Goal: Browse casually

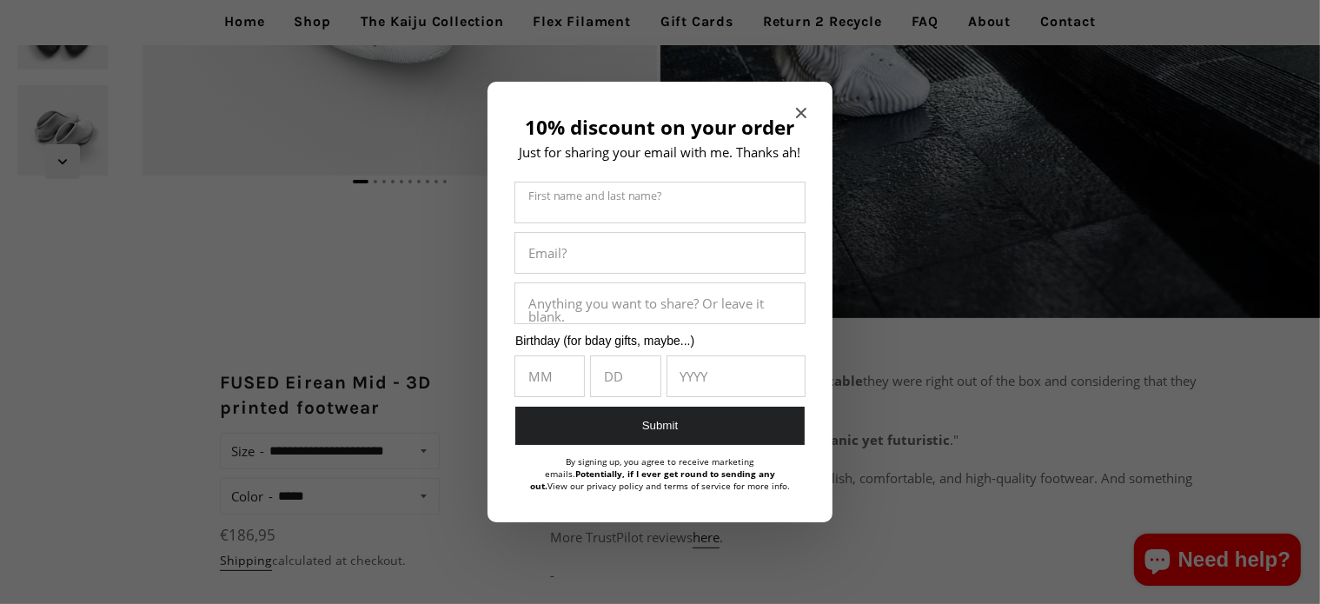
scroll to position [615, 0]
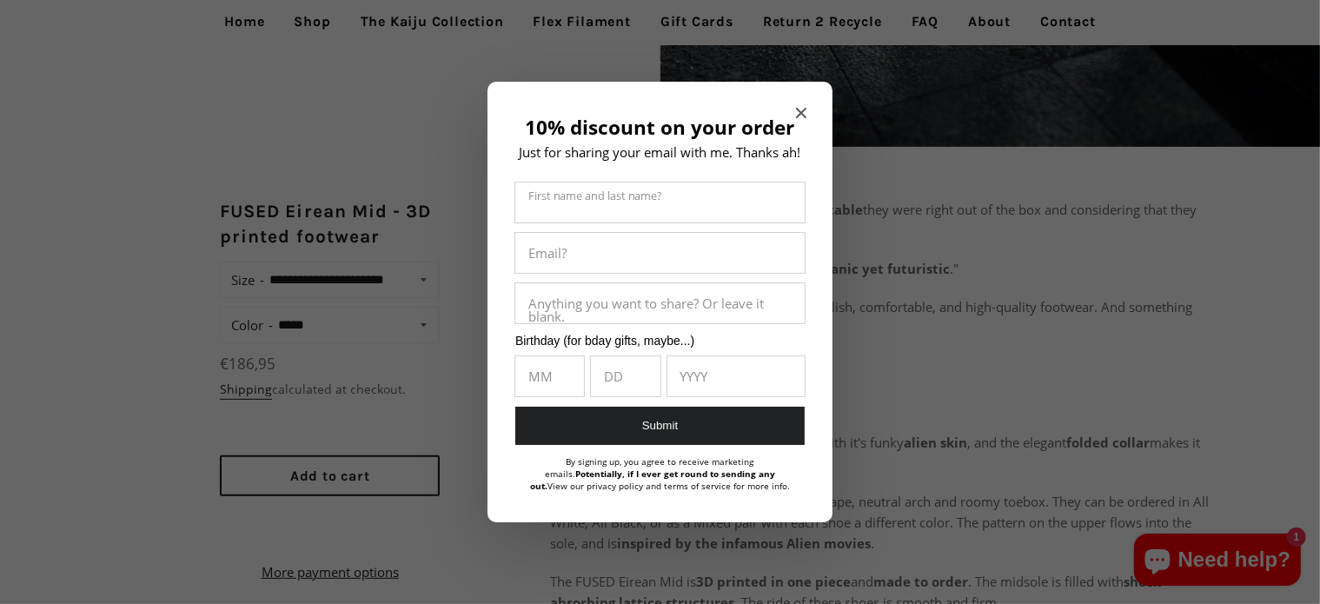
click at [800, 110] on icon "Close modal" at bounding box center [801, 113] width 10 height 10
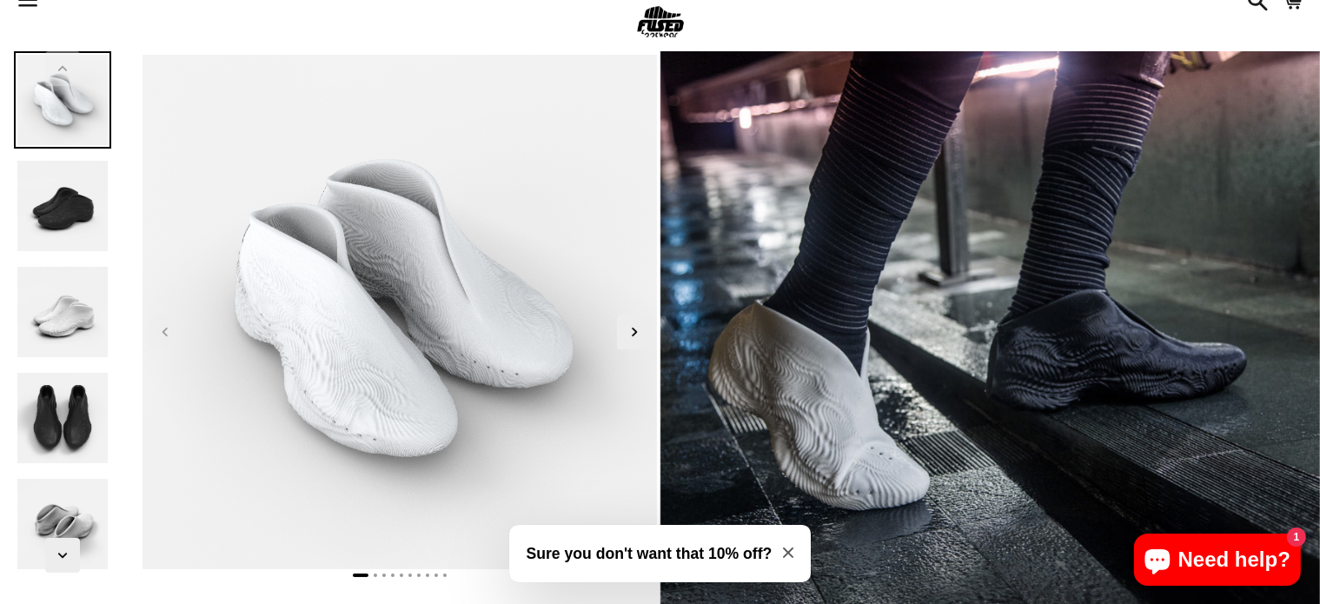
scroll to position [38, 0]
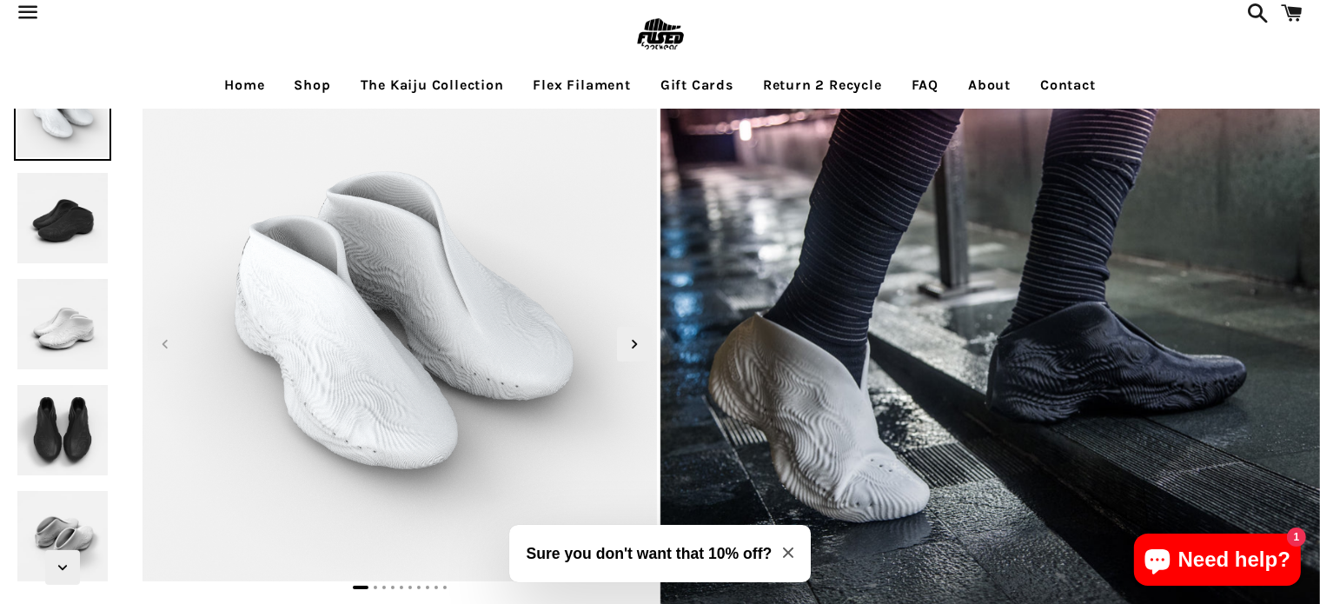
click at [51, 255] on img at bounding box center [62, 217] width 97 height 97
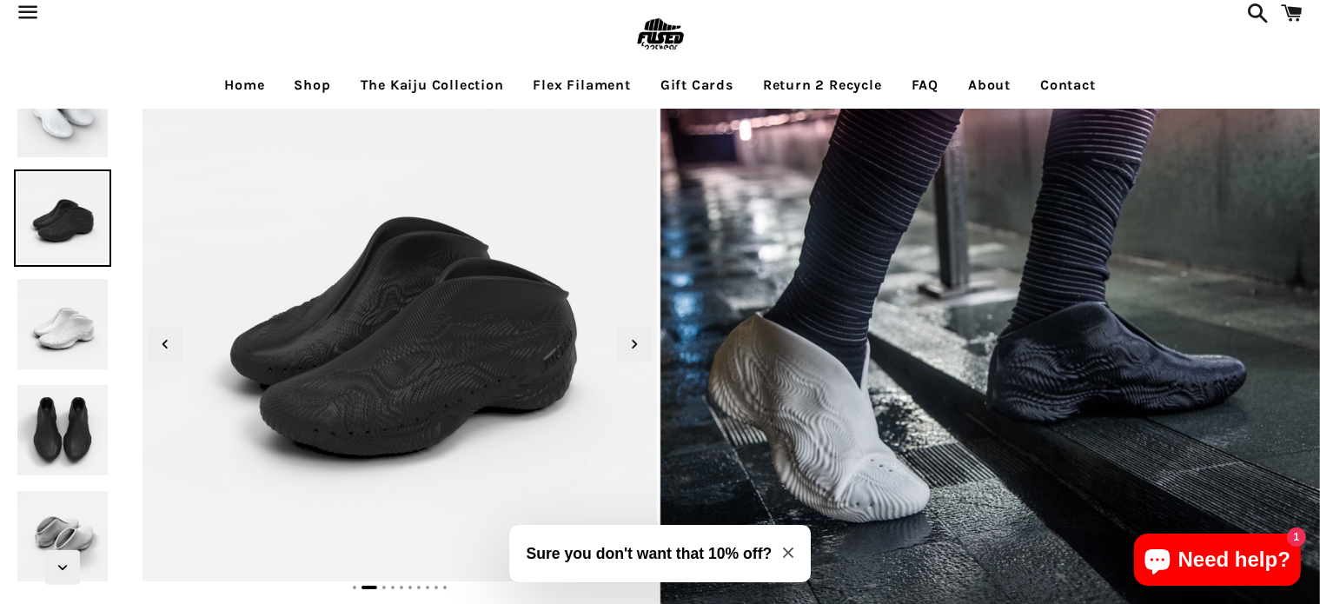
click at [49, 298] on img at bounding box center [62, 323] width 97 height 97
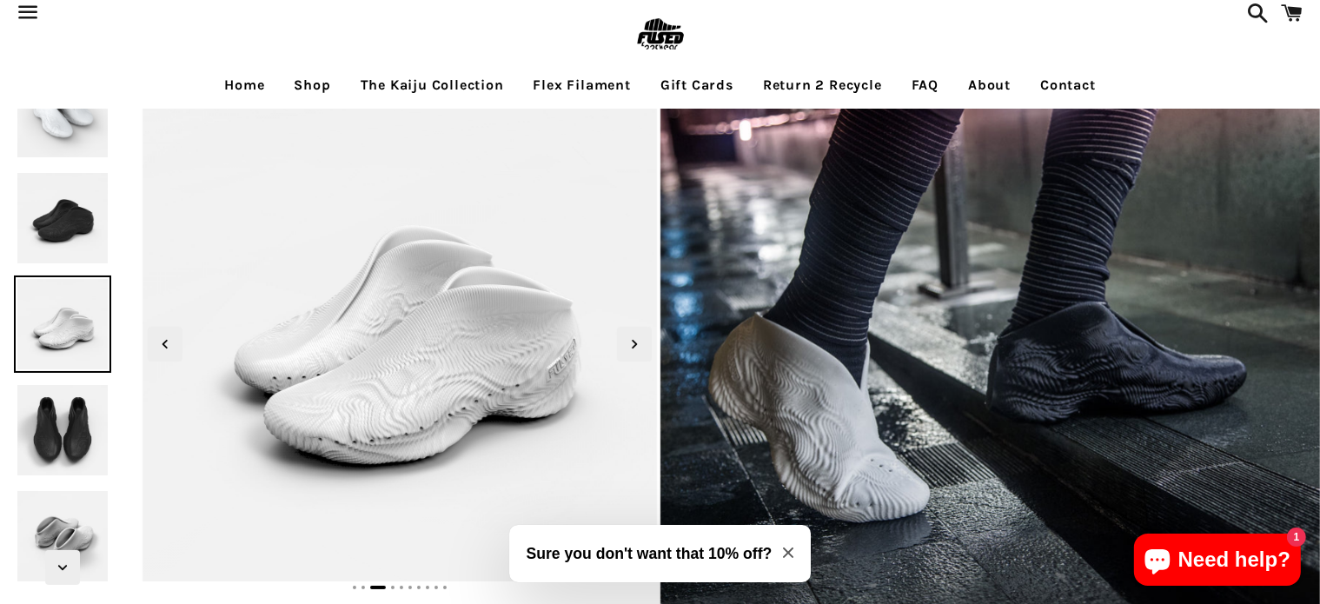
click at [76, 417] on img at bounding box center [62, 429] width 97 height 97
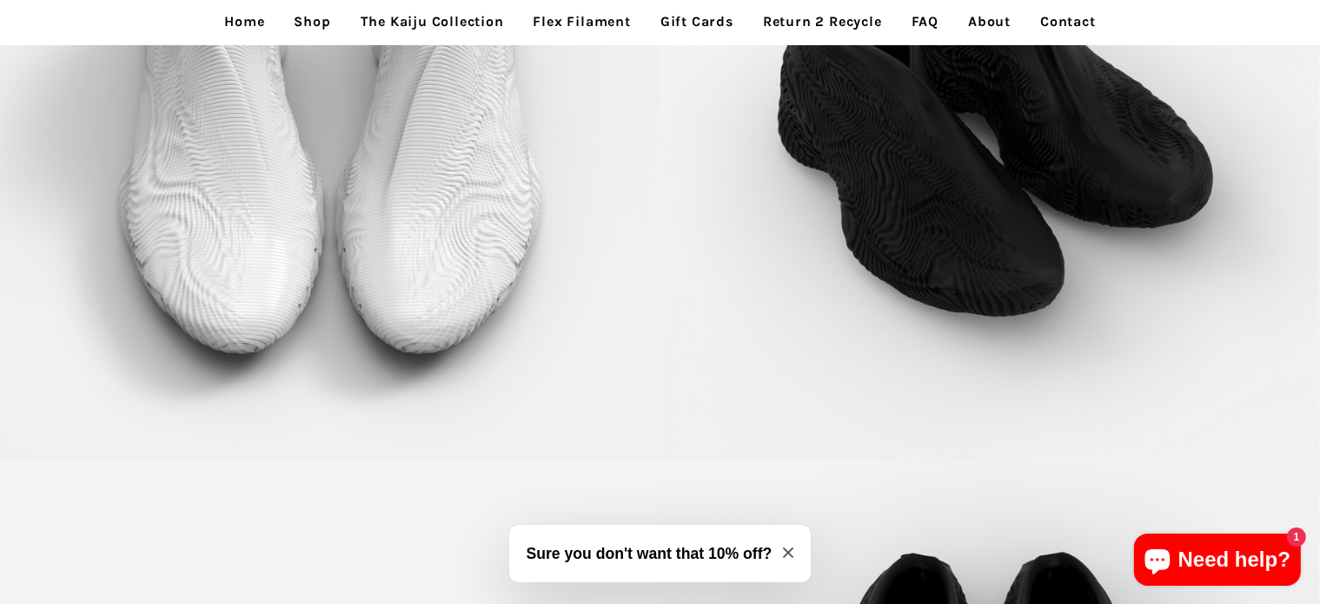
scroll to position [5071, 0]
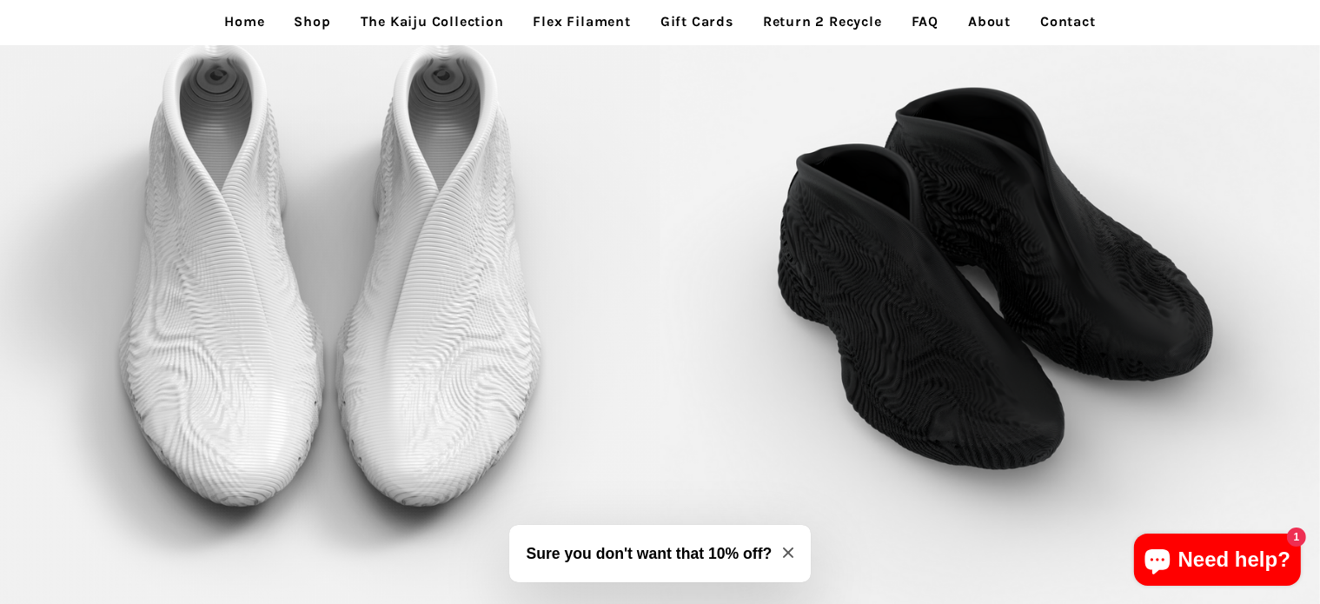
click at [239, 23] on link "Home" at bounding box center [244, 21] width 66 height 43
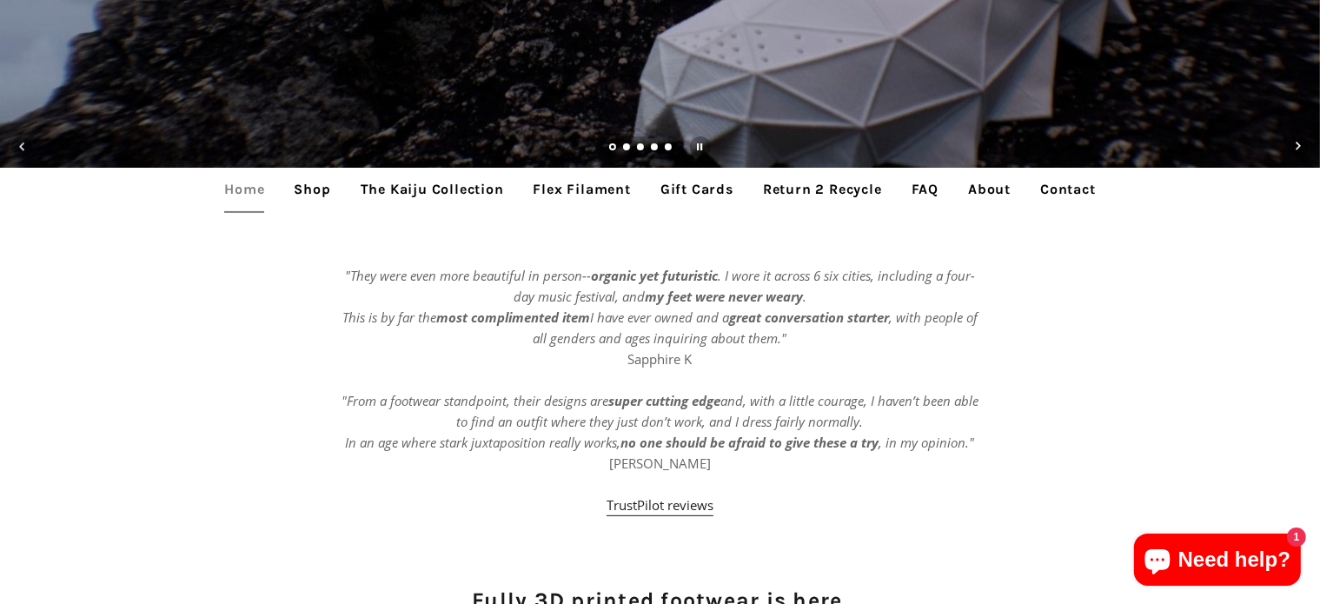
scroll to position [448, 0]
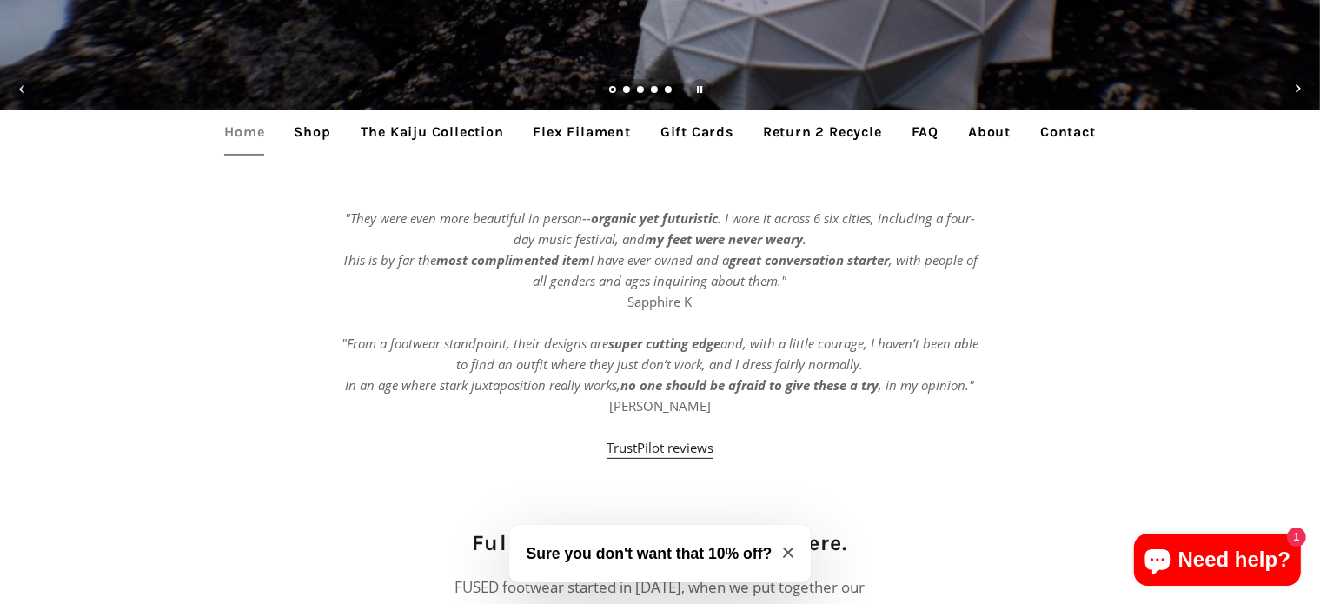
click at [567, 137] on link "Flex Filament" at bounding box center [581, 131] width 123 height 43
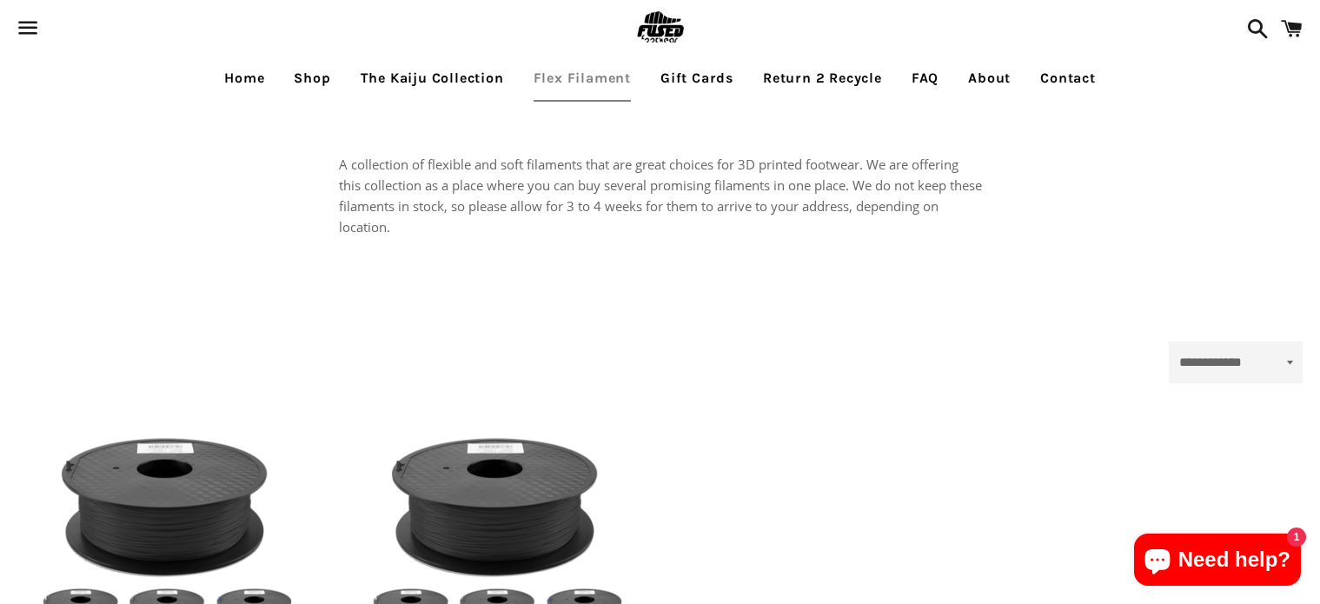
select select "**********"
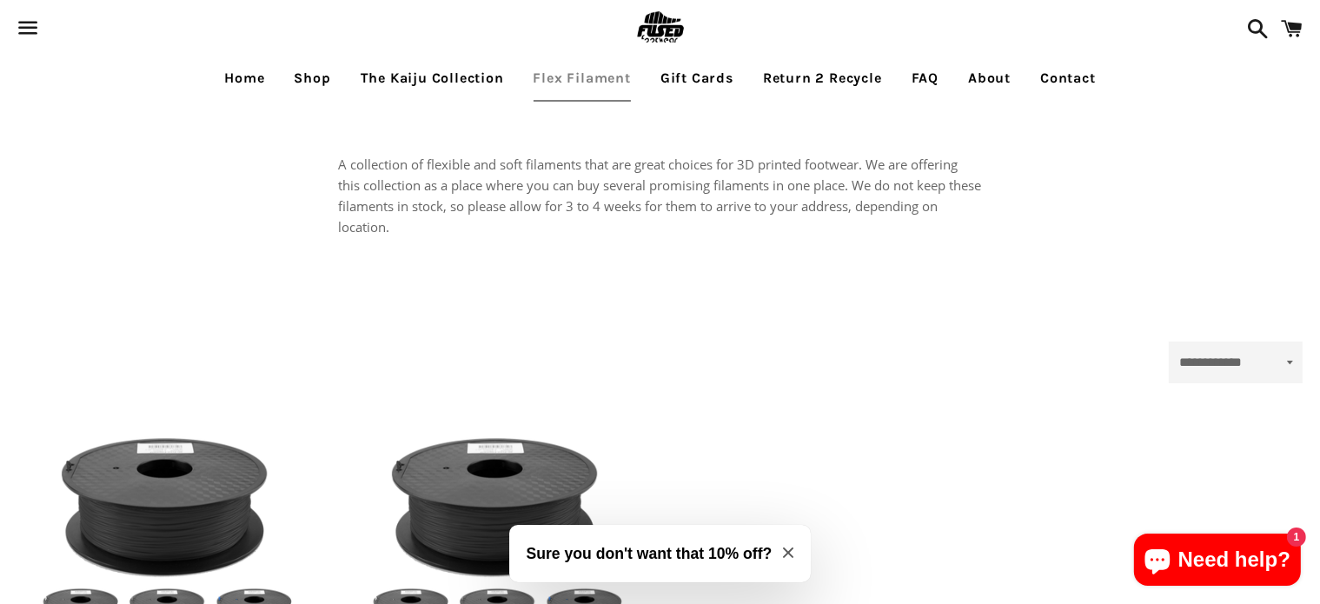
click at [245, 70] on link "Home" at bounding box center [244, 77] width 66 height 43
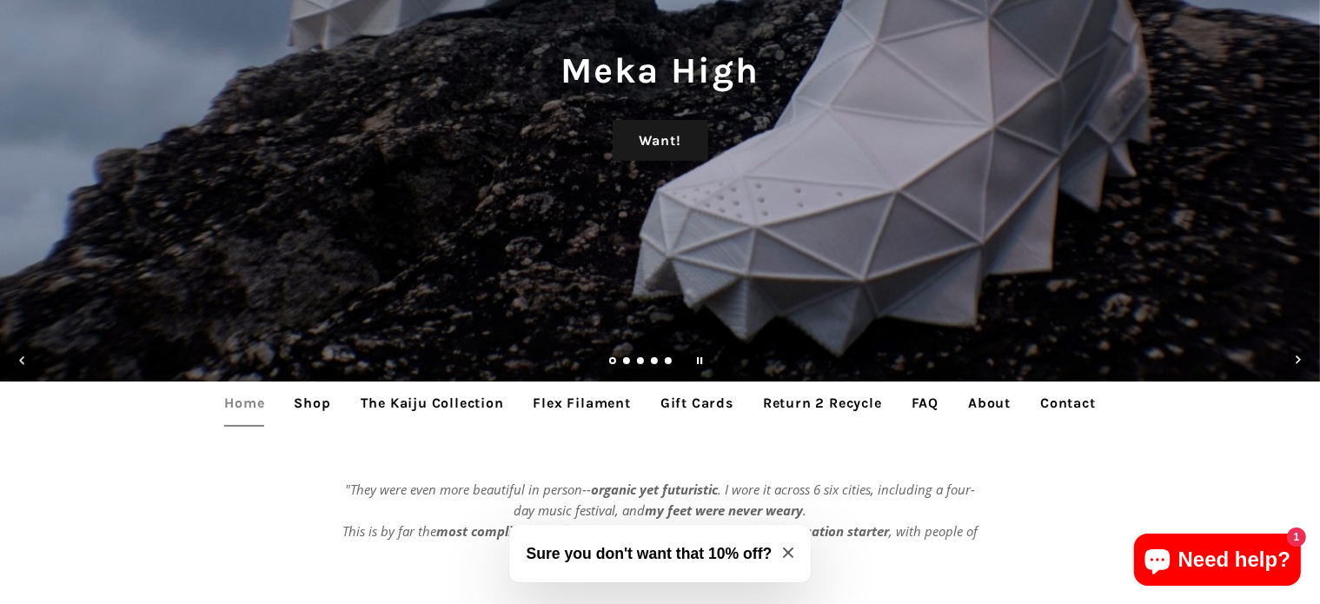
scroll to position [181, 0]
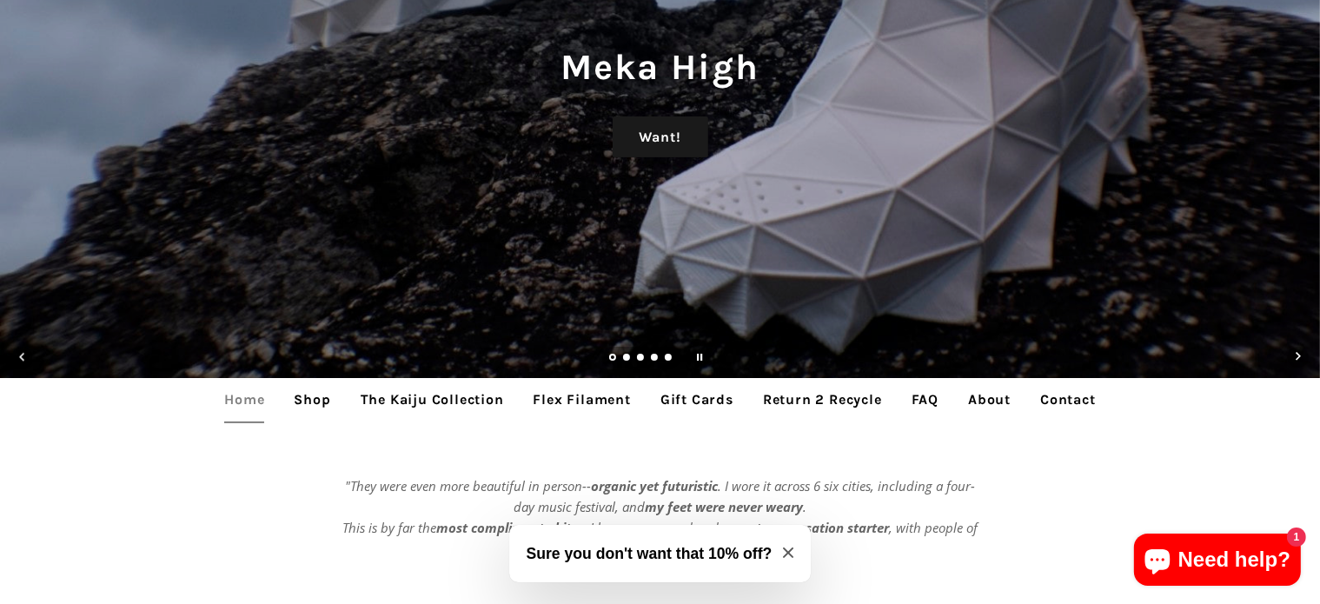
click at [713, 399] on link "Gift Cards" at bounding box center [696, 399] width 99 height 43
